Goal: Navigation & Orientation: Understand site structure

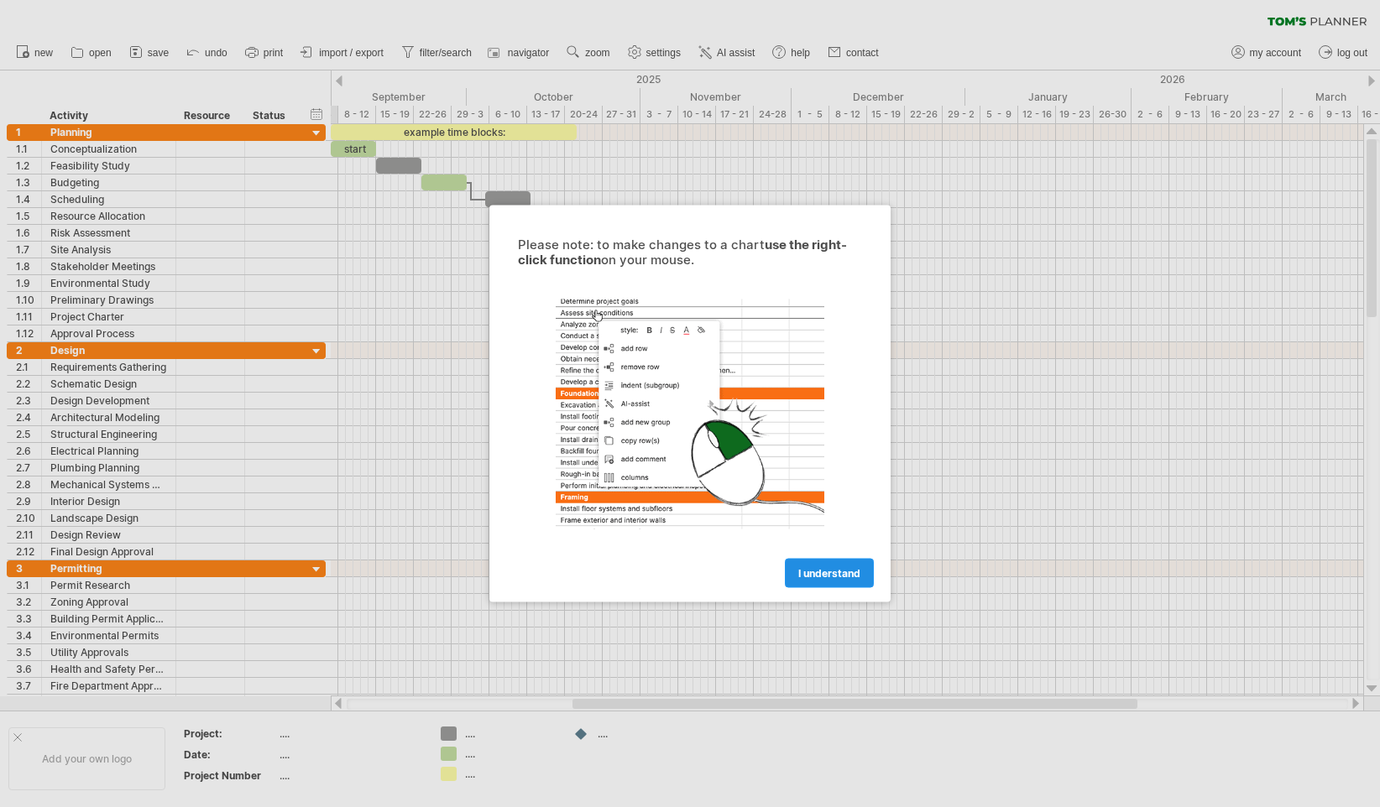
click at [818, 574] on span "I understand" at bounding box center [829, 573] width 62 height 13
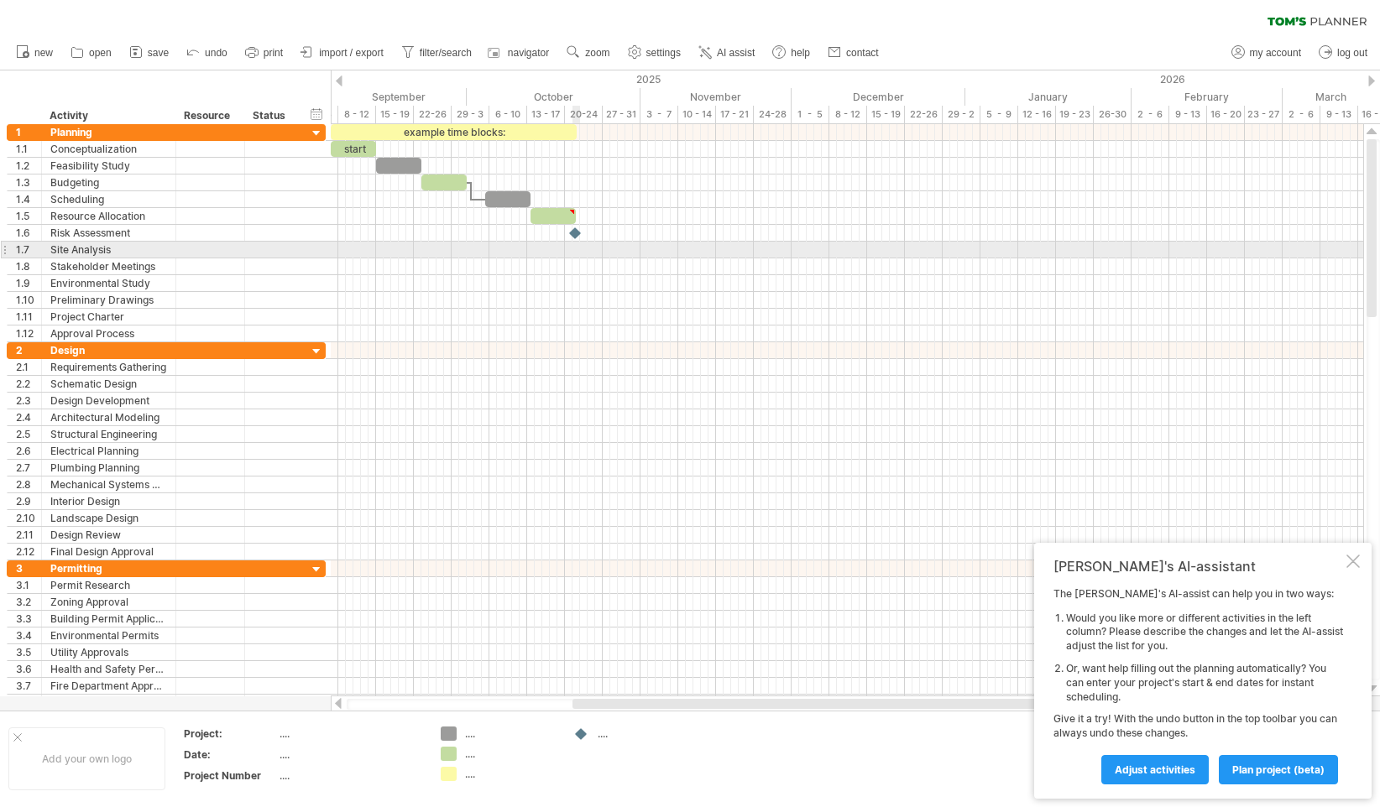
click at [577, 247] on div at bounding box center [847, 250] width 1032 height 17
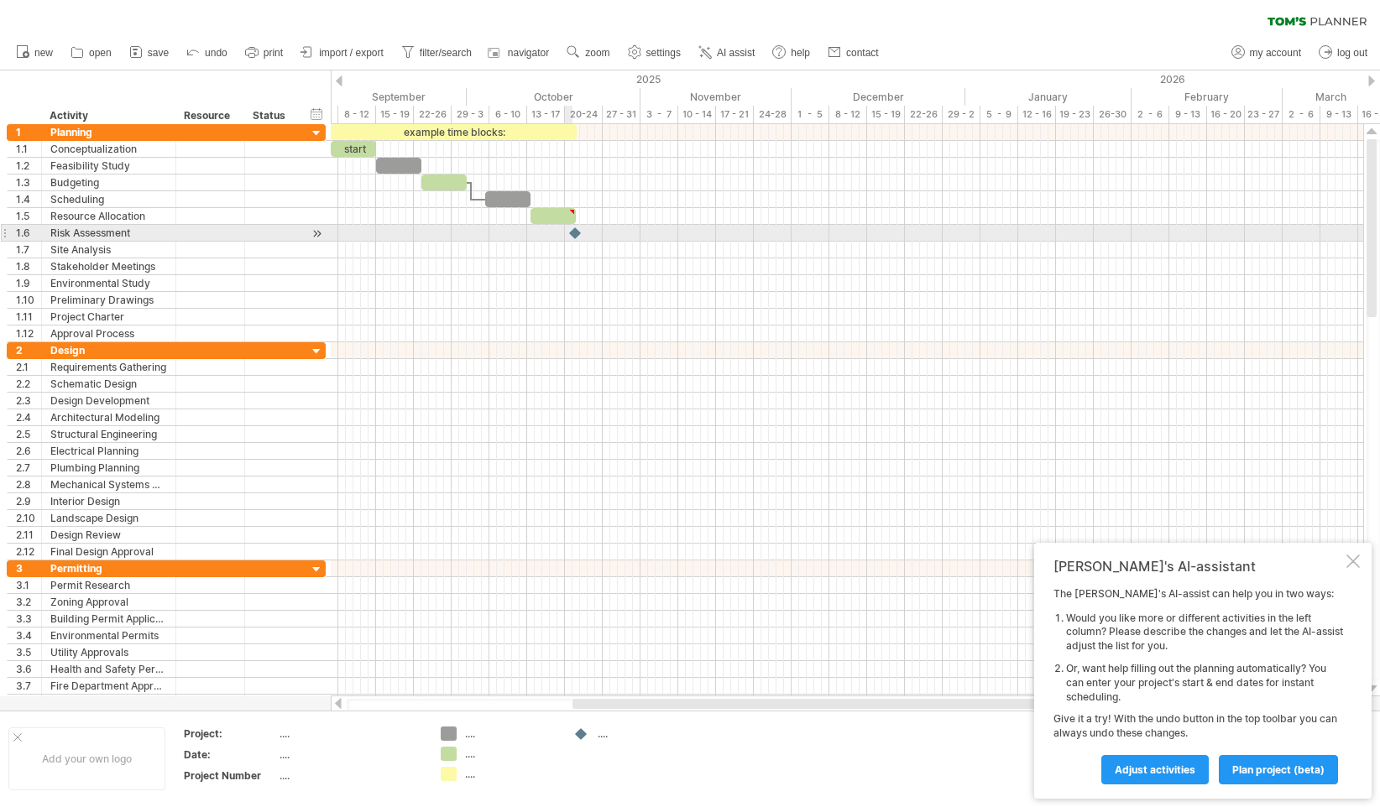
click at [569, 233] on div at bounding box center [575, 233] width 17 height 16
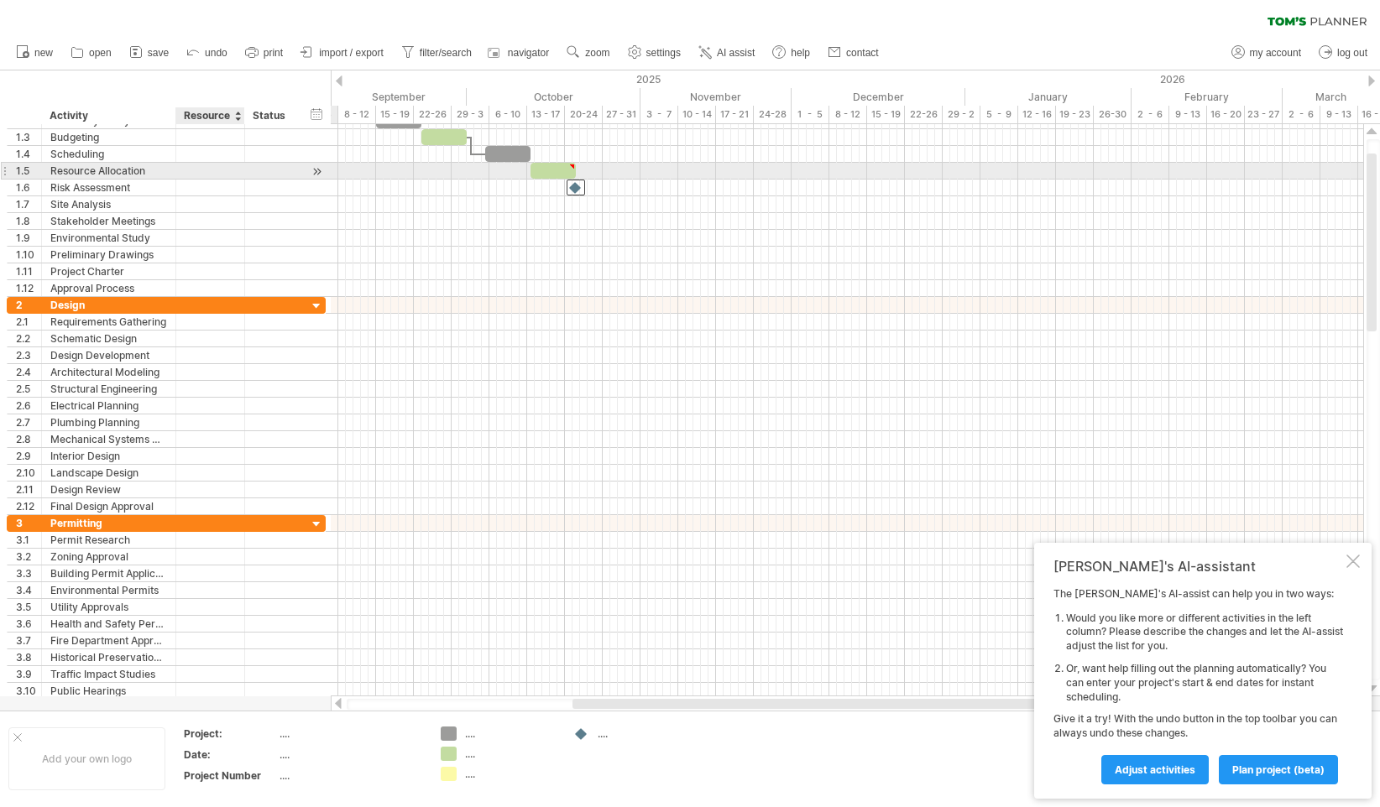
click at [212, 172] on div at bounding box center [210, 171] width 51 height 16
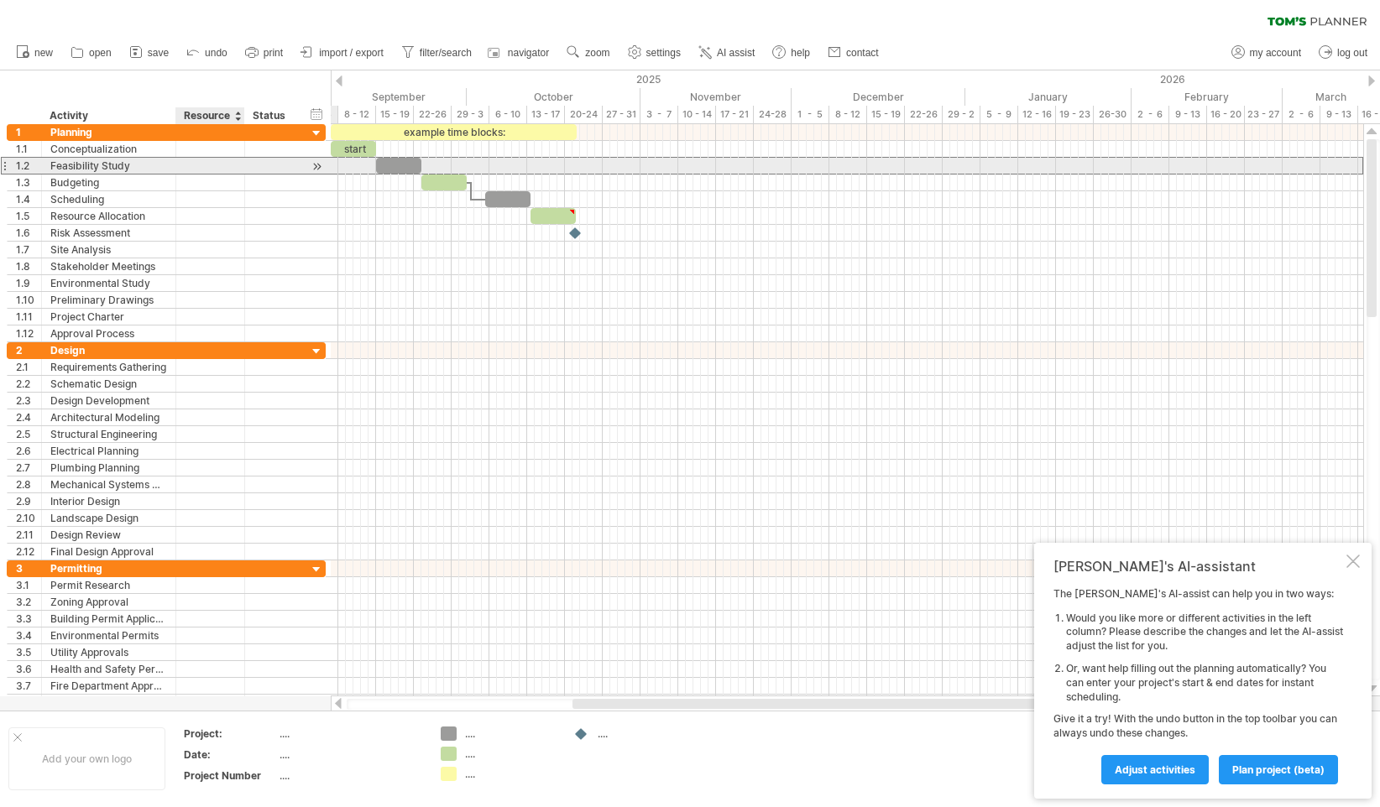
click at [227, 164] on div at bounding box center [210, 166] width 51 height 16
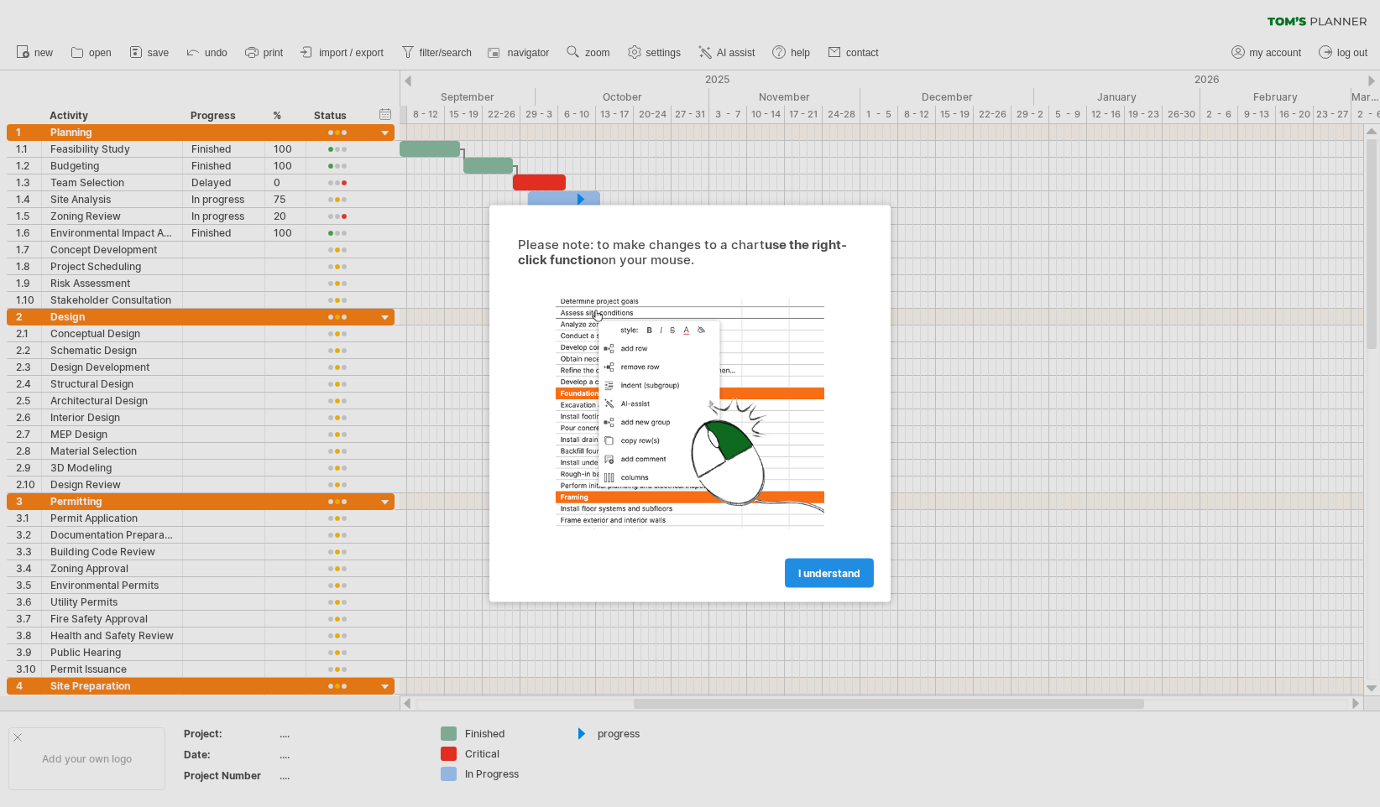
click at [837, 583] on link "I understand" at bounding box center [829, 573] width 89 height 29
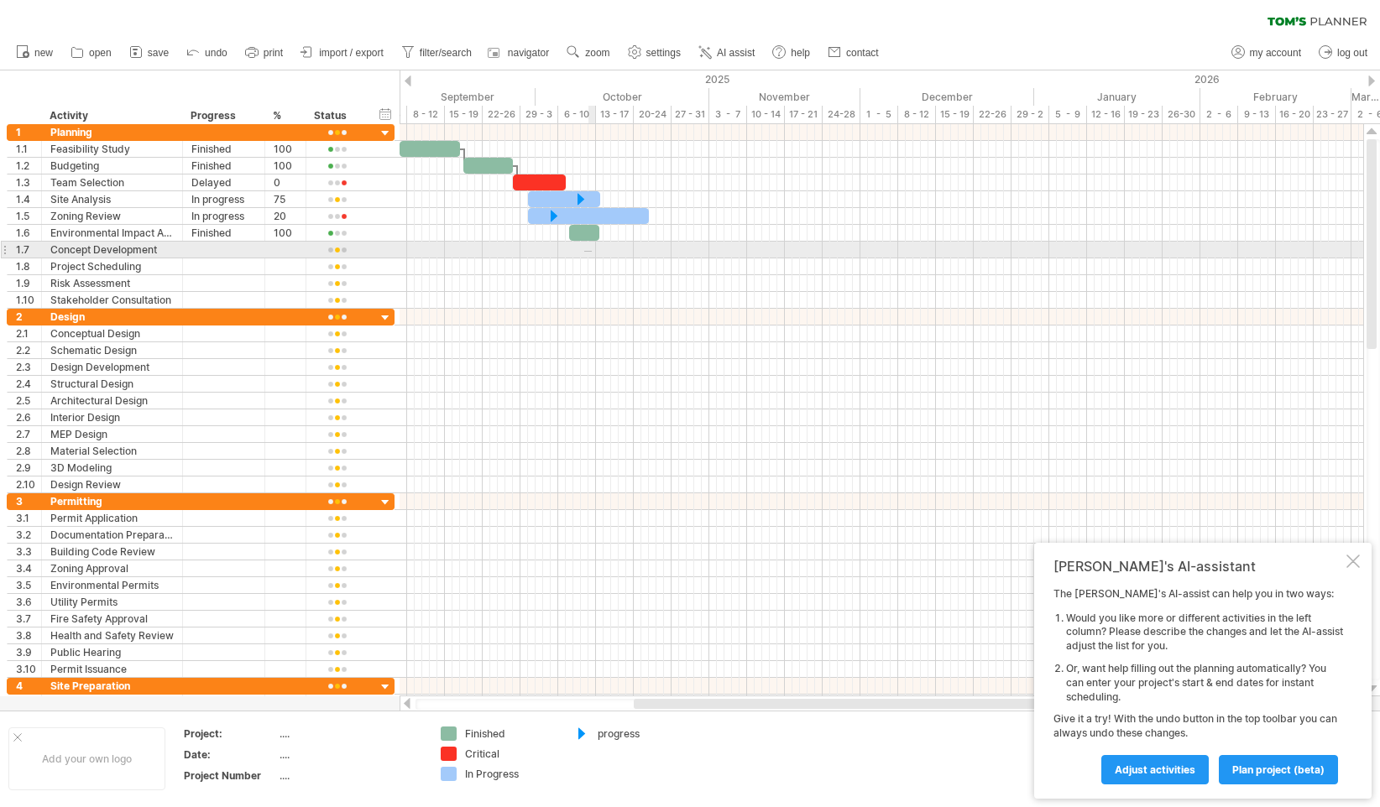
drag, startPoint x: 584, startPoint y: 252, endPoint x: 712, endPoint y: 256, distance: 127.6
click at [656, 253] on div at bounding box center [882, 250] width 964 height 17
click at [712, 256] on div at bounding box center [882, 250] width 964 height 17
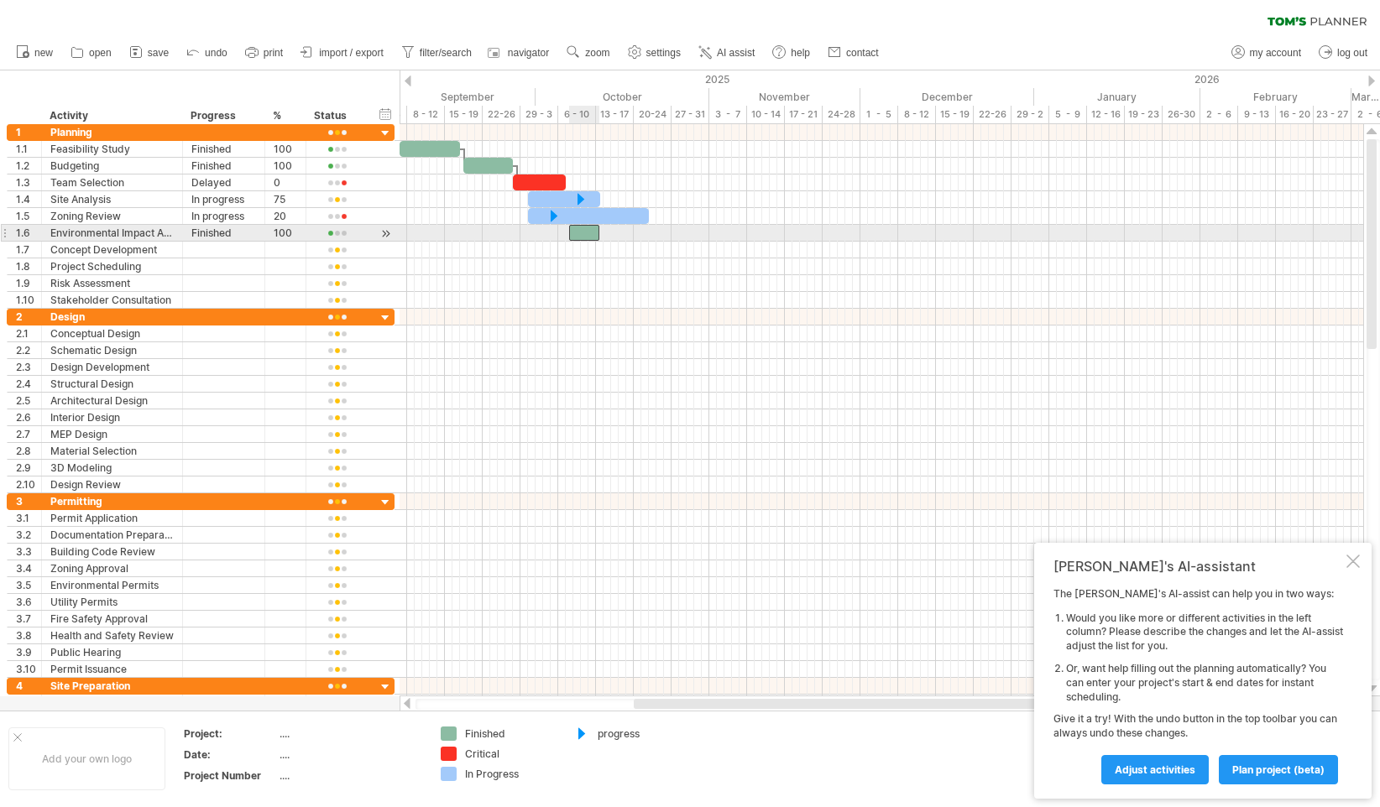
click at [585, 232] on div at bounding box center [584, 233] width 30 height 16
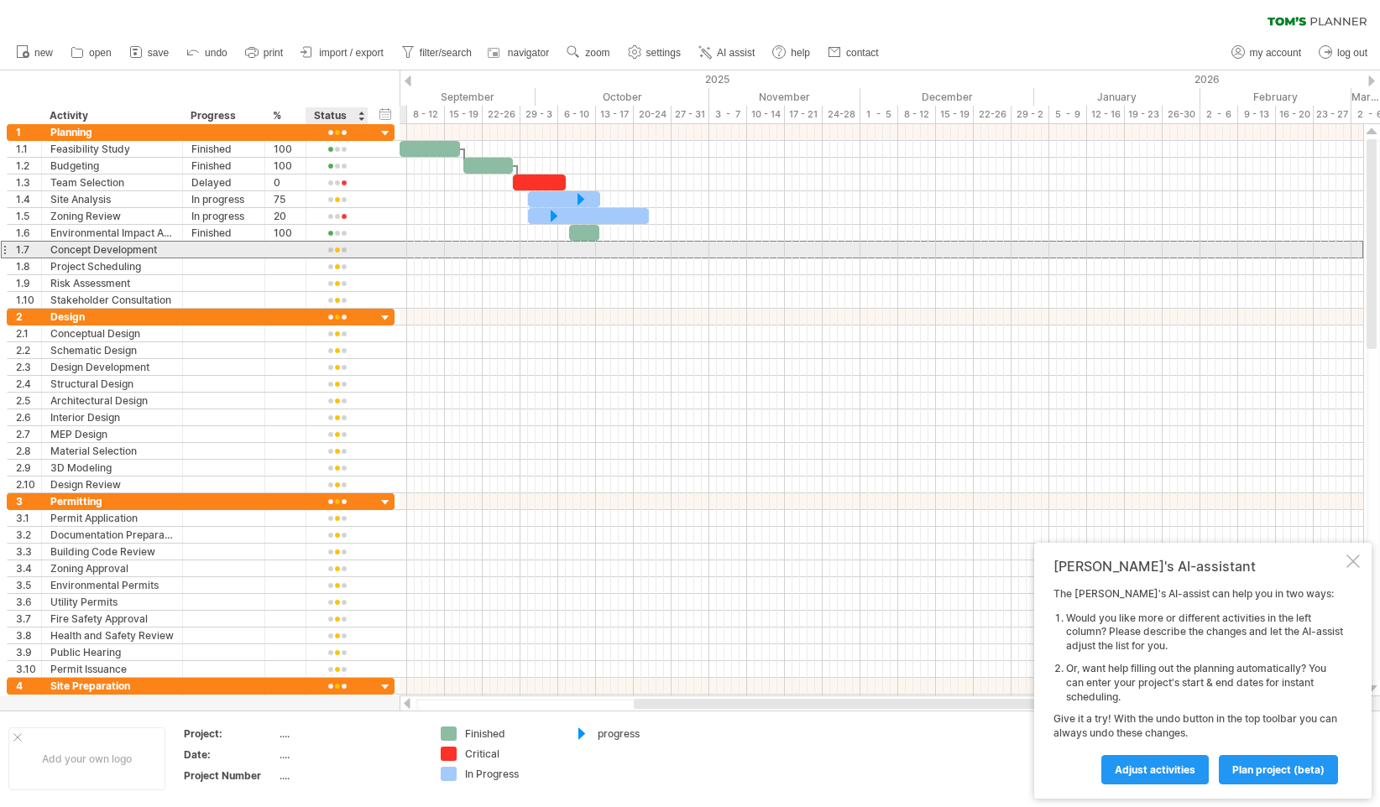
click at [339, 251] on div at bounding box center [337, 250] width 44 height 13
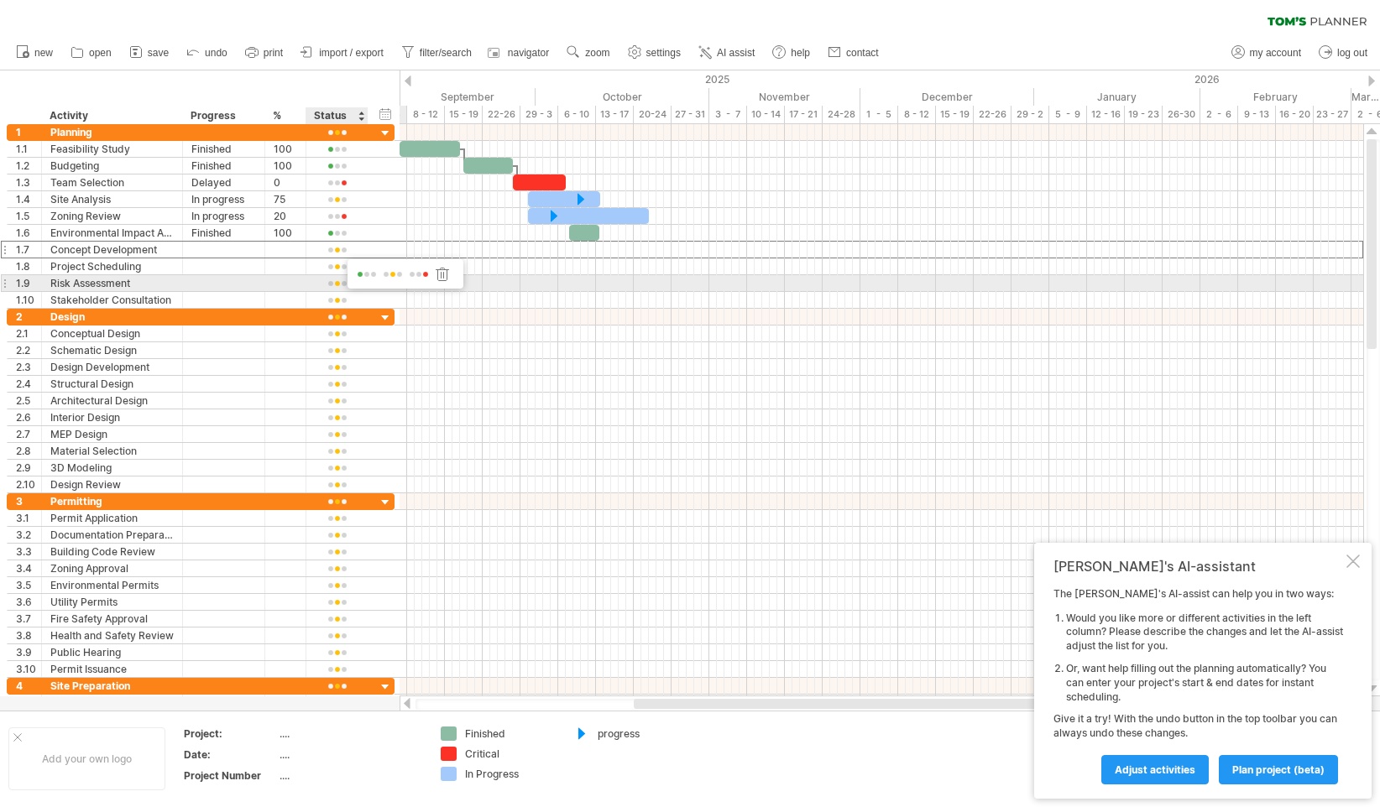
click at [425, 276] on span at bounding box center [419, 275] width 24 height 13
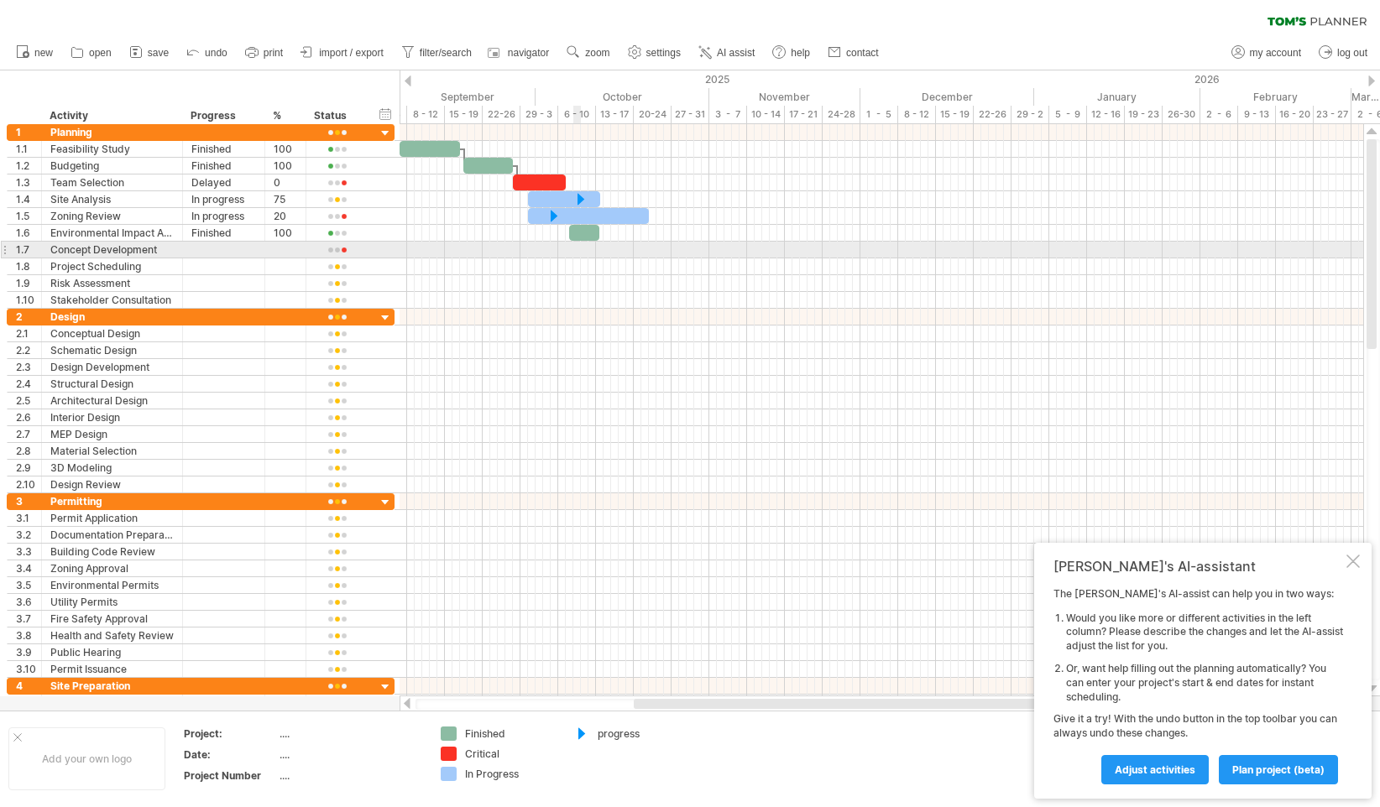
click at [576, 254] on div at bounding box center [882, 250] width 964 height 17
click at [248, 253] on div at bounding box center [223, 250] width 65 height 16
